Goal: Find specific page/section: Find specific page/section

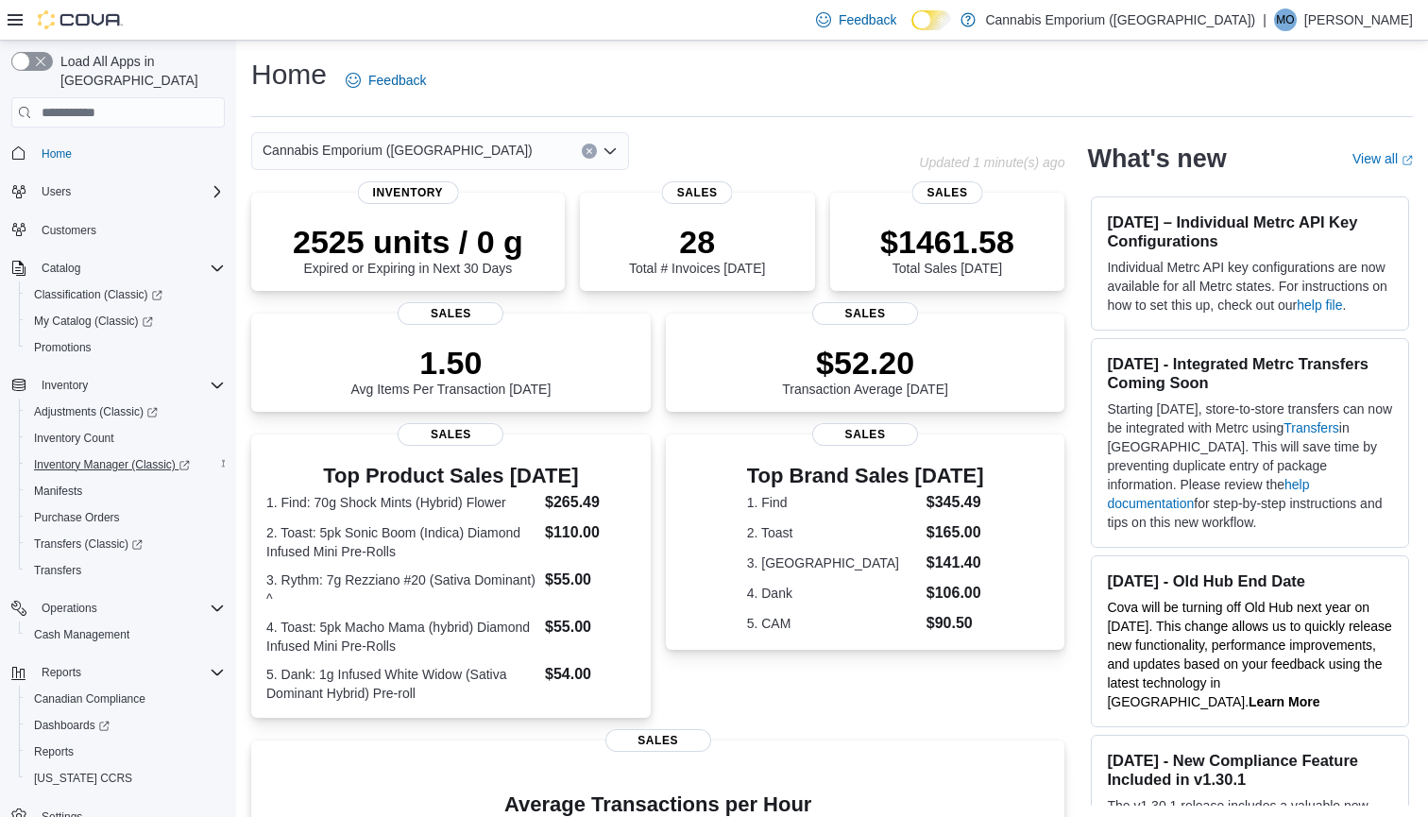
click at [128, 457] on span "Inventory Manager (Classic)" at bounding box center [112, 464] width 156 height 15
